Goal: Task Accomplishment & Management: Complete application form

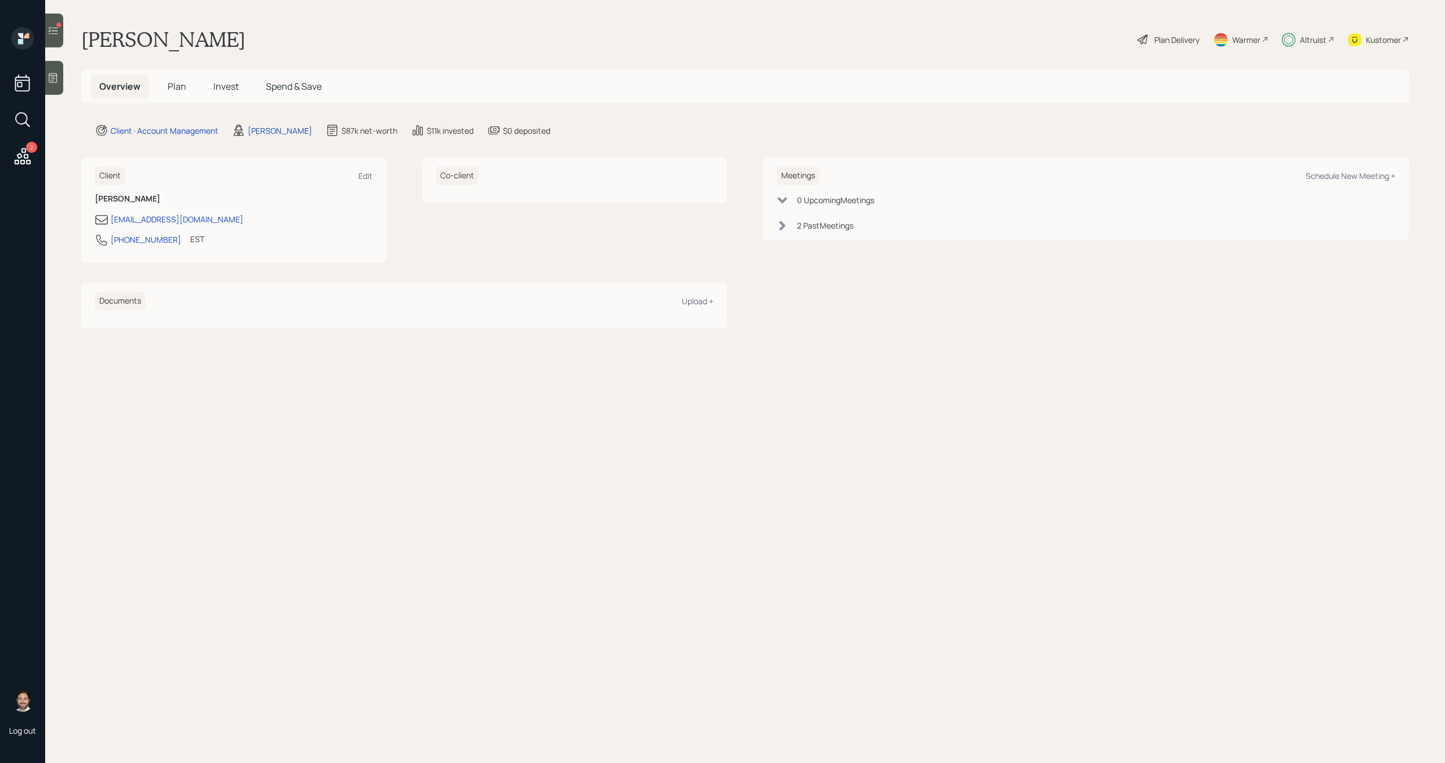
click at [60, 39] on div at bounding box center [54, 31] width 18 height 34
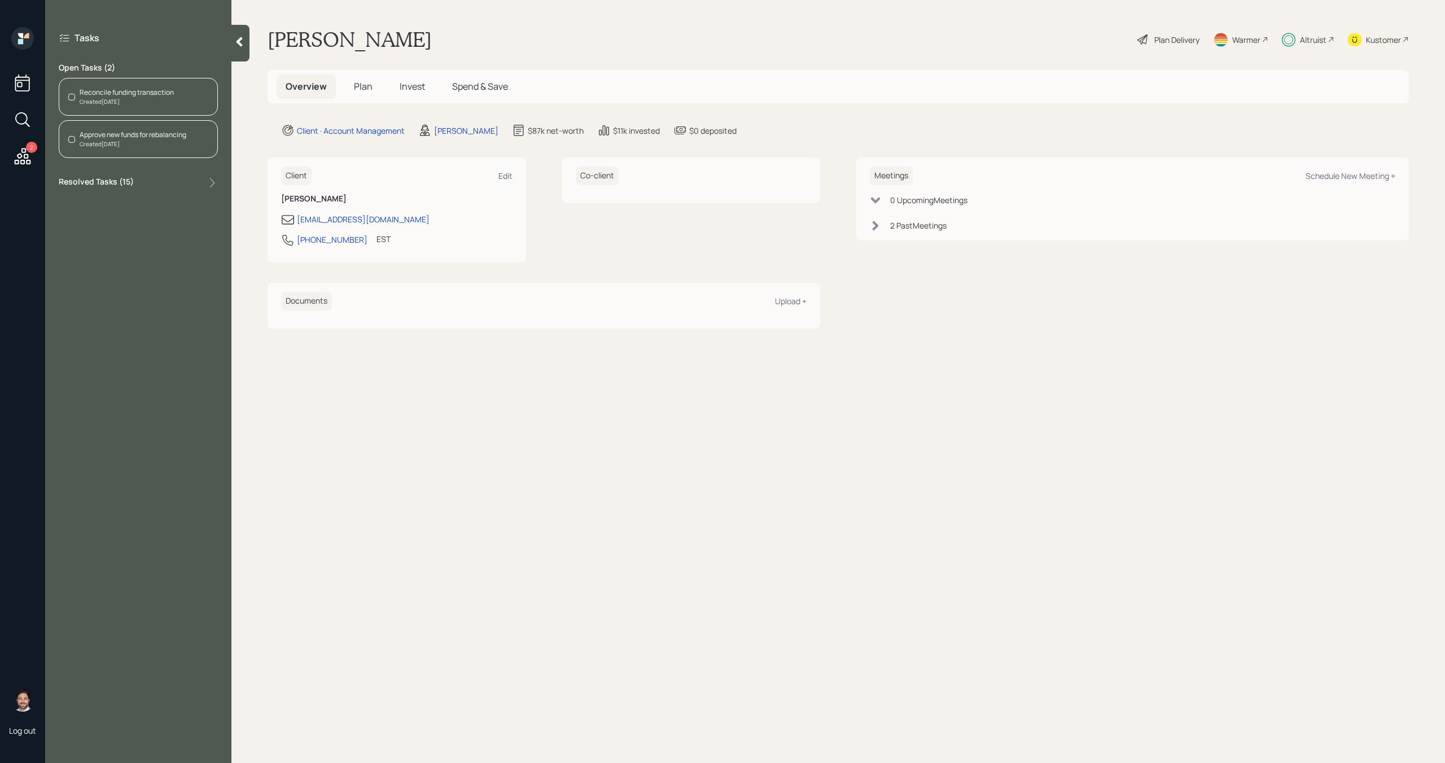
click at [157, 100] on div "Created [DATE]" at bounding box center [127, 102] width 94 height 8
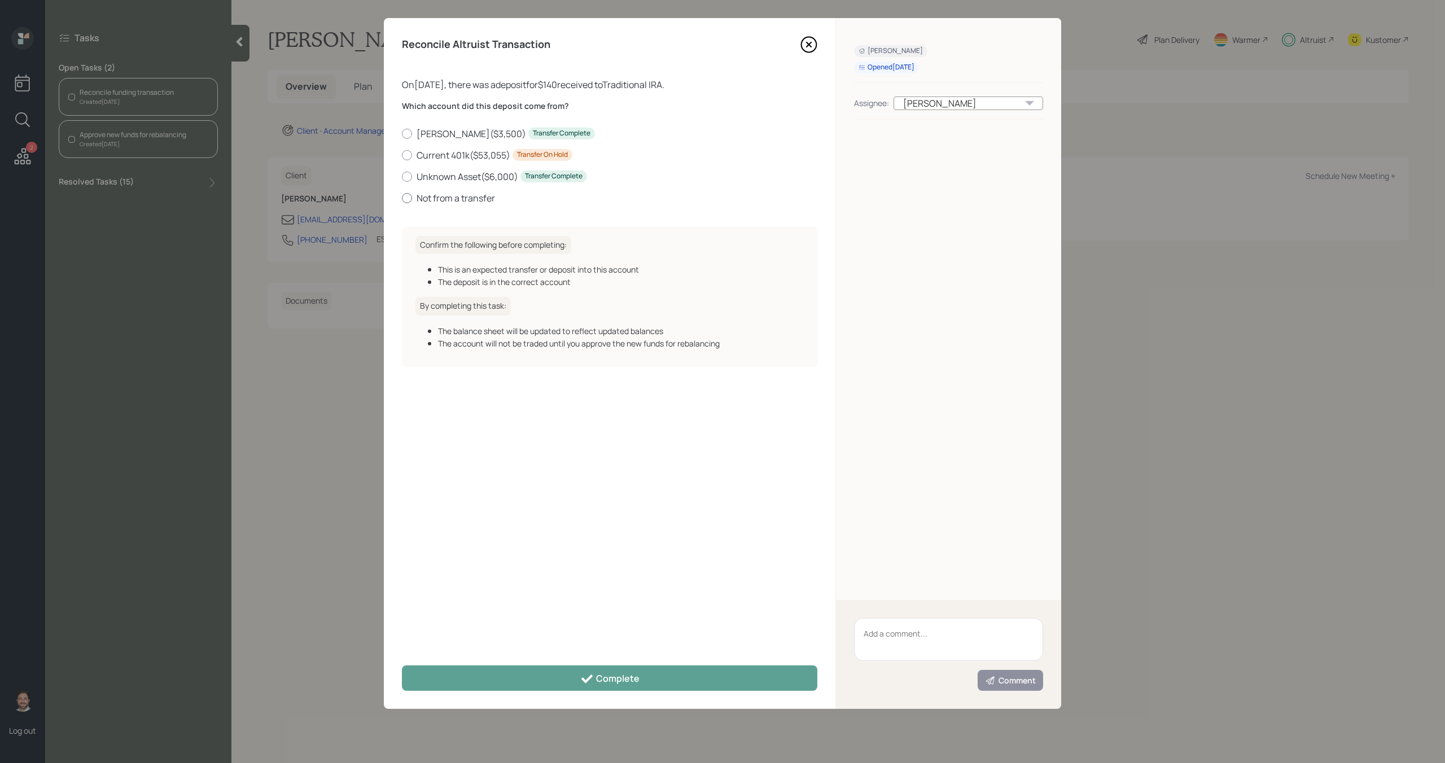
click at [464, 197] on label "Not from a transfer" at bounding box center [610, 198] width 416 height 12
click at [402, 198] on input "Not from a transfer" at bounding box center [401, 198] width 1 height 1
radio input "true"
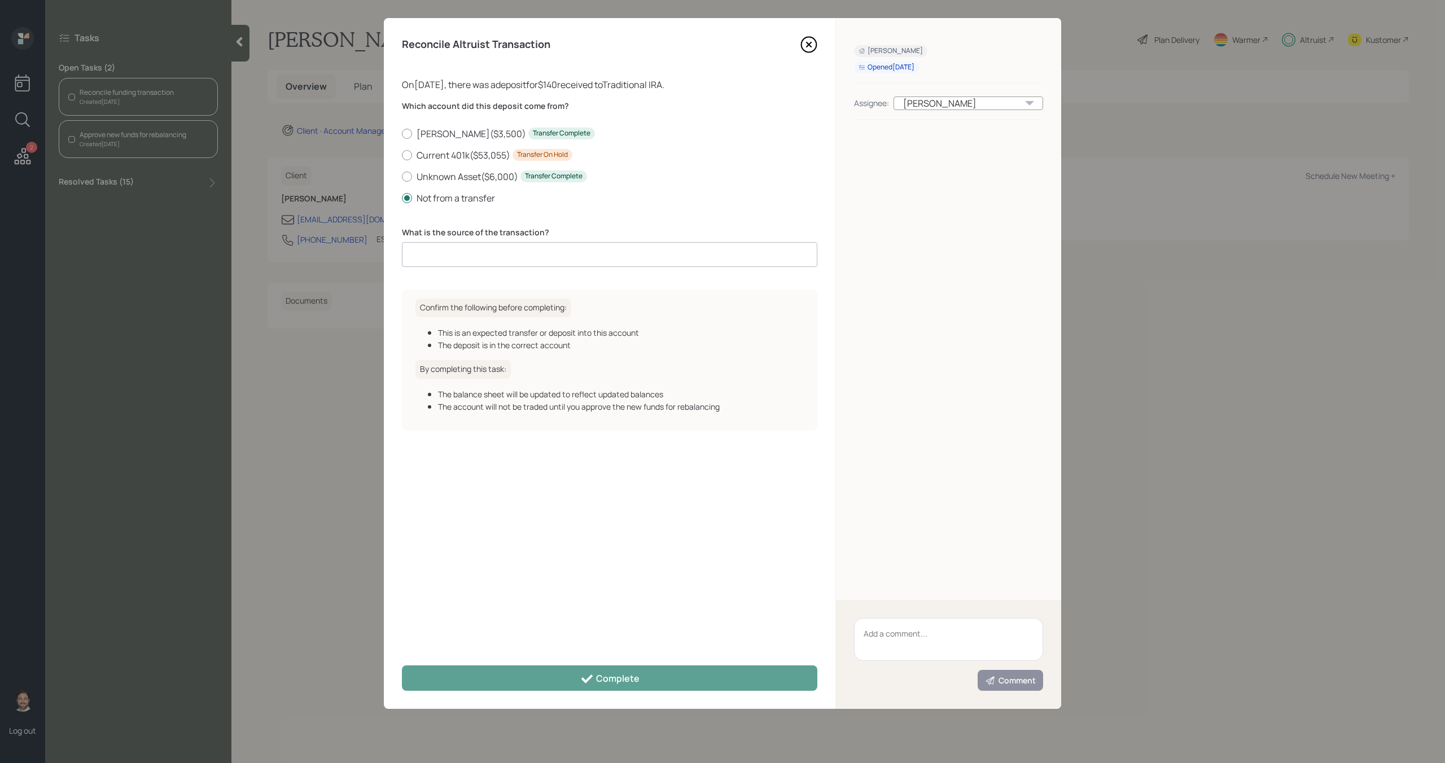
click at [485, 260] on input at bounding box center [610, 254] width 416 height 25
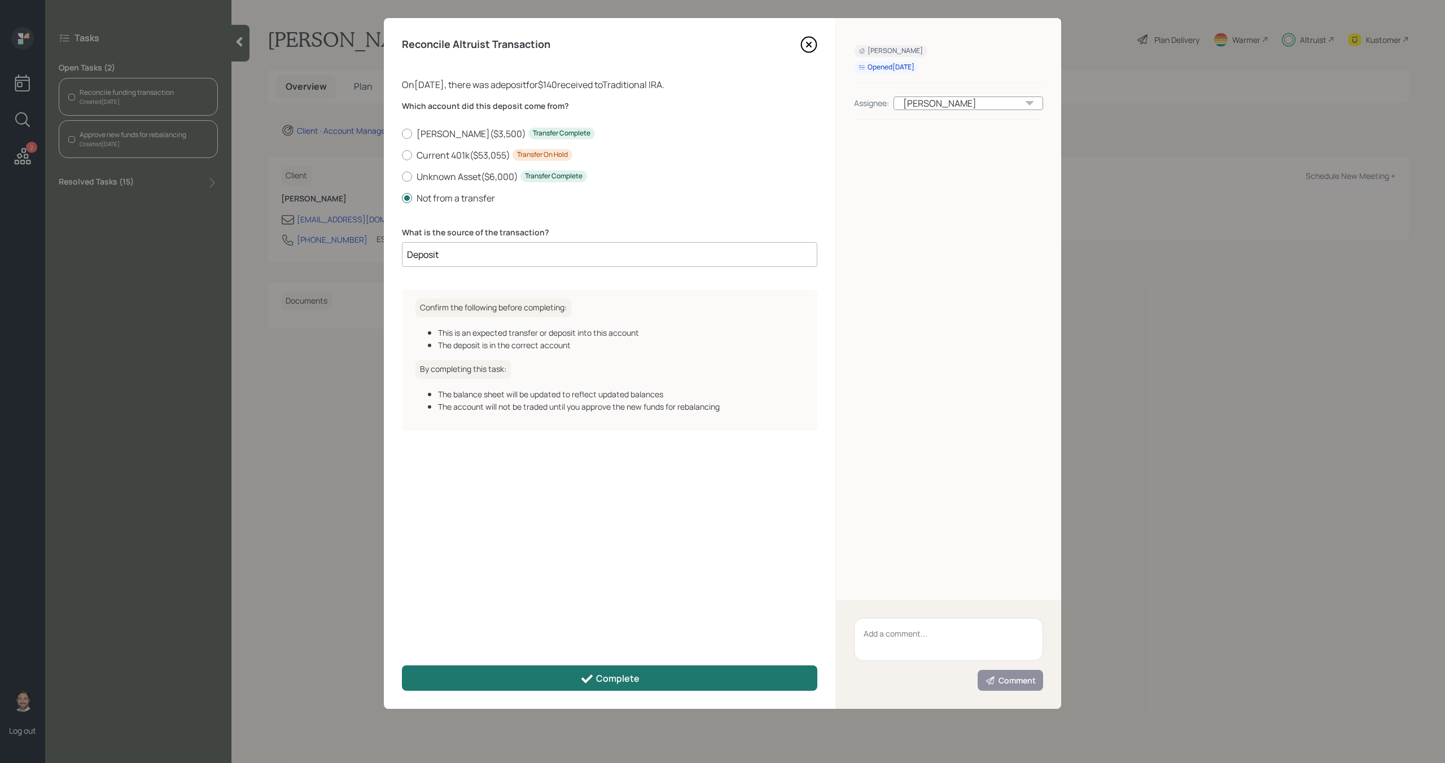
type input "Deposit"
click at [604, 682] on div "Complete" at bounding box center [609, 679] width 59 height 14
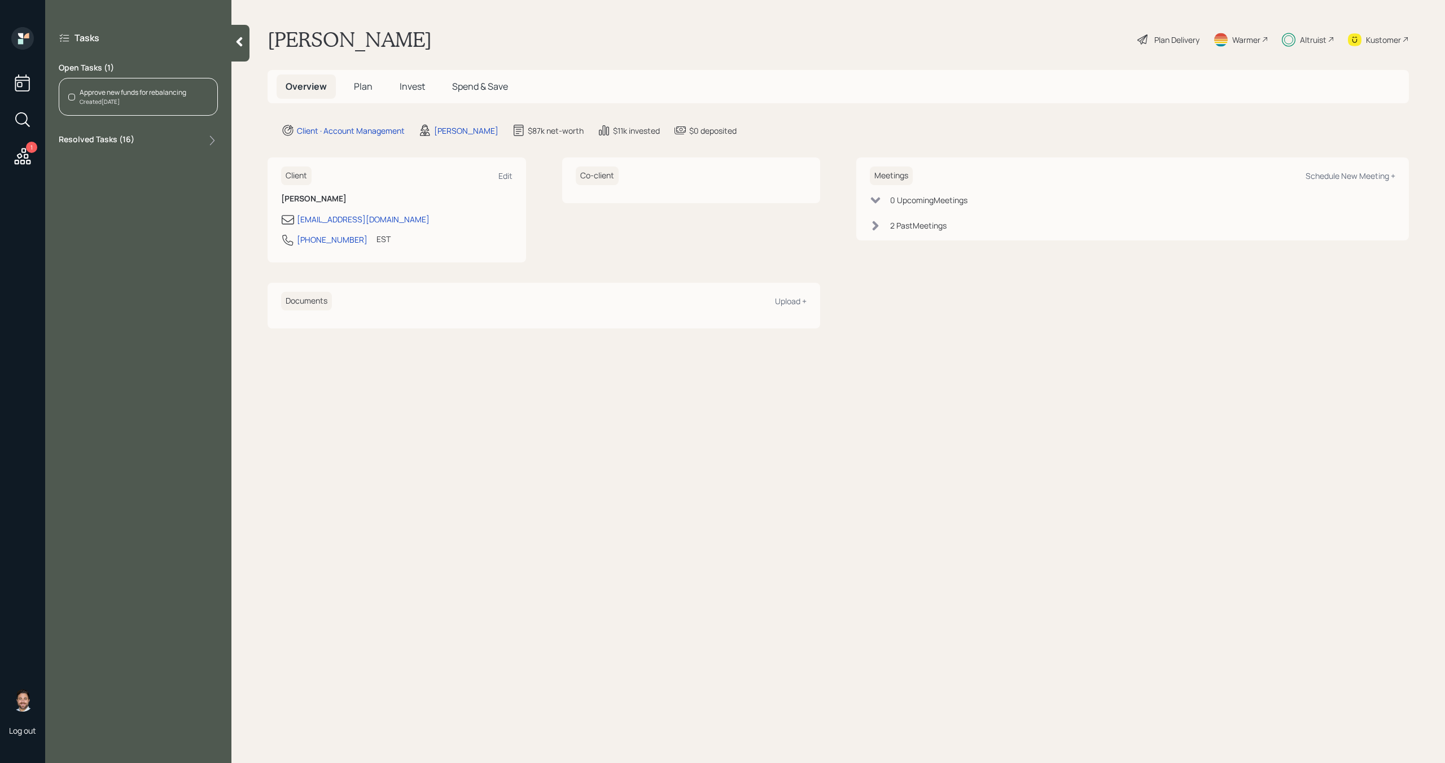
click at [136, 101] on div "Created [DATE]" at bounding box center [133, 102] width 107 height 8
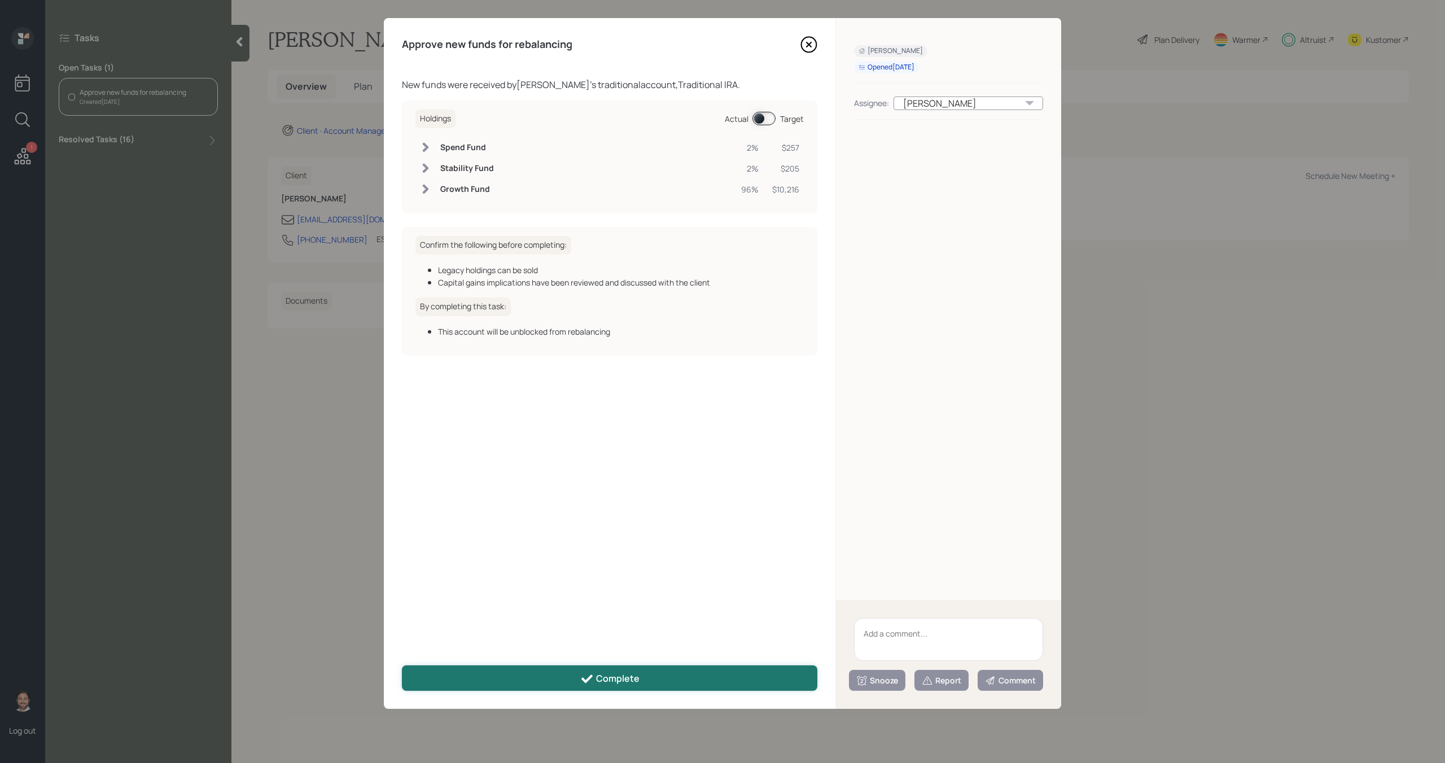
click at [542, 686] on button "Complete" at bounding box center [610, 678] width 416 height 25
